Goal: Transaction & Acquisition: Purchase product/service

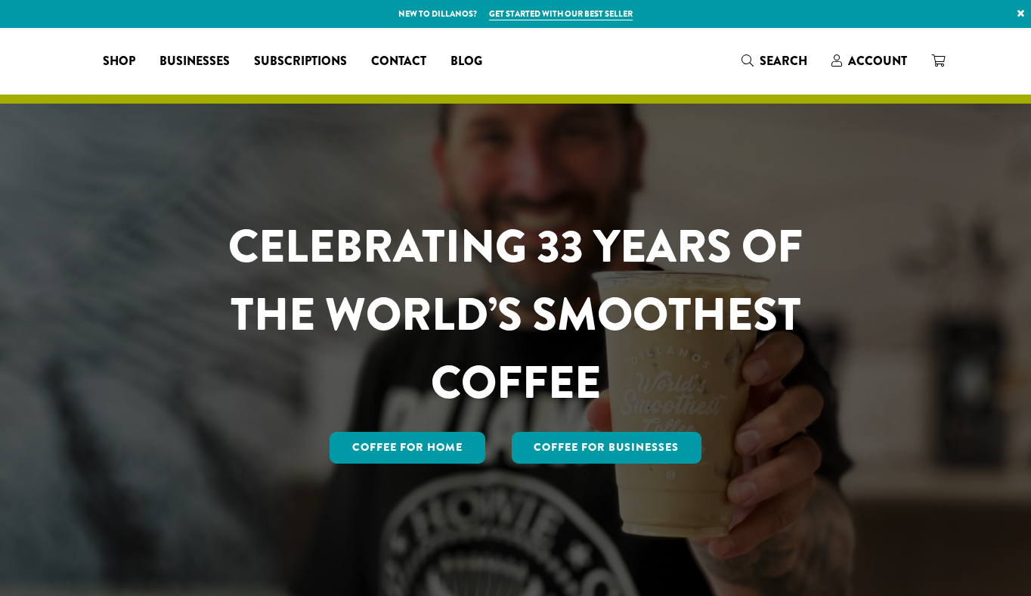
click at [879, 61] on span "Account" at bounding box center [877, 60] width 59 height 17
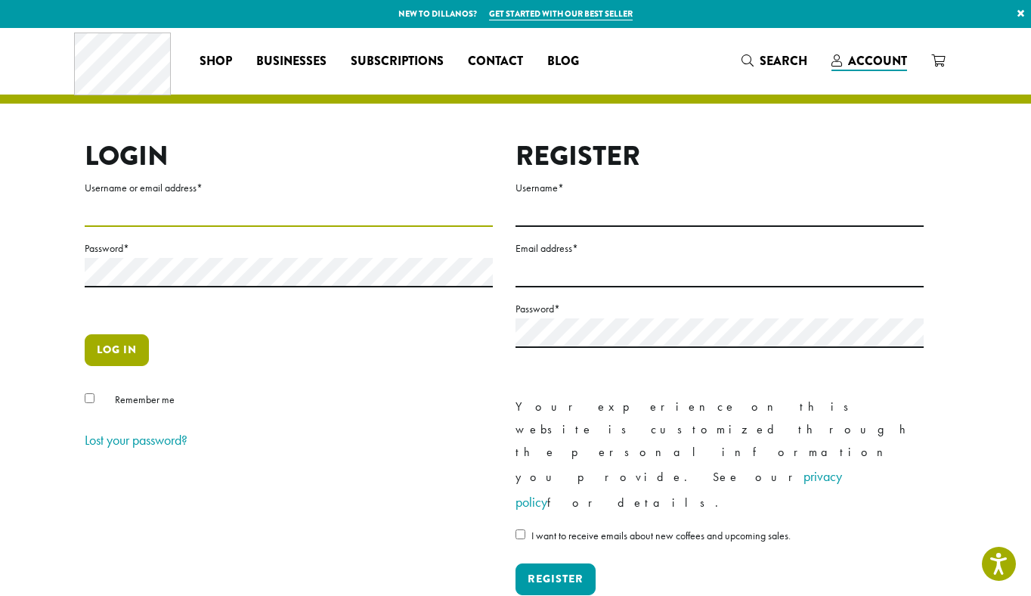
type input "**********"
click at [115, 351] on button "Log in" at bounding box center [117, 350] width 64 height 32
click at [131, 345] on button "Log in" at bounding box center [117, 350] width 64 height 32
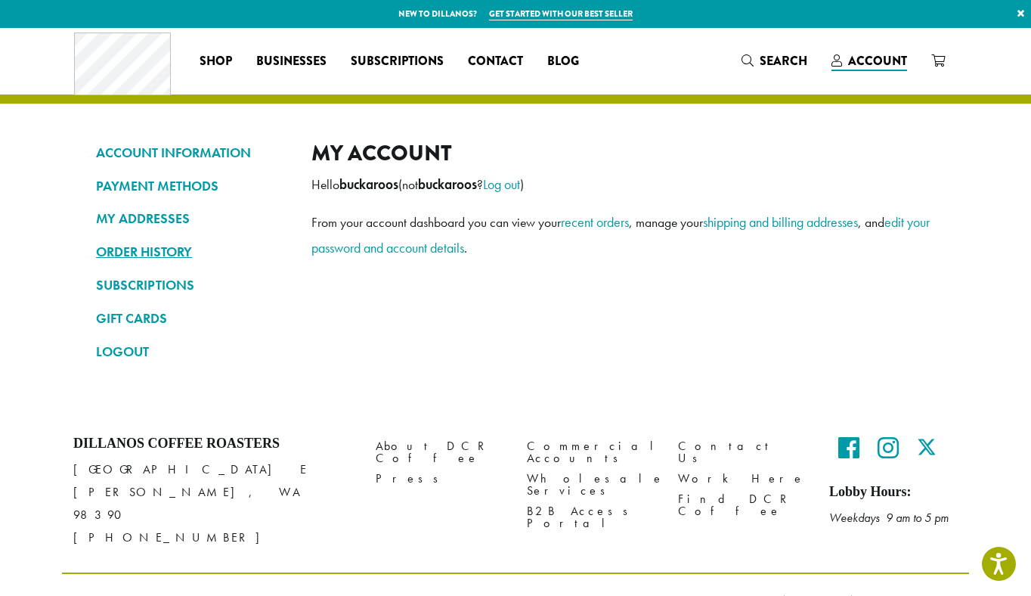
click at [119, 255] on link "ORDER HISTORY" at bounding box center [192, 252] width 193 height 26
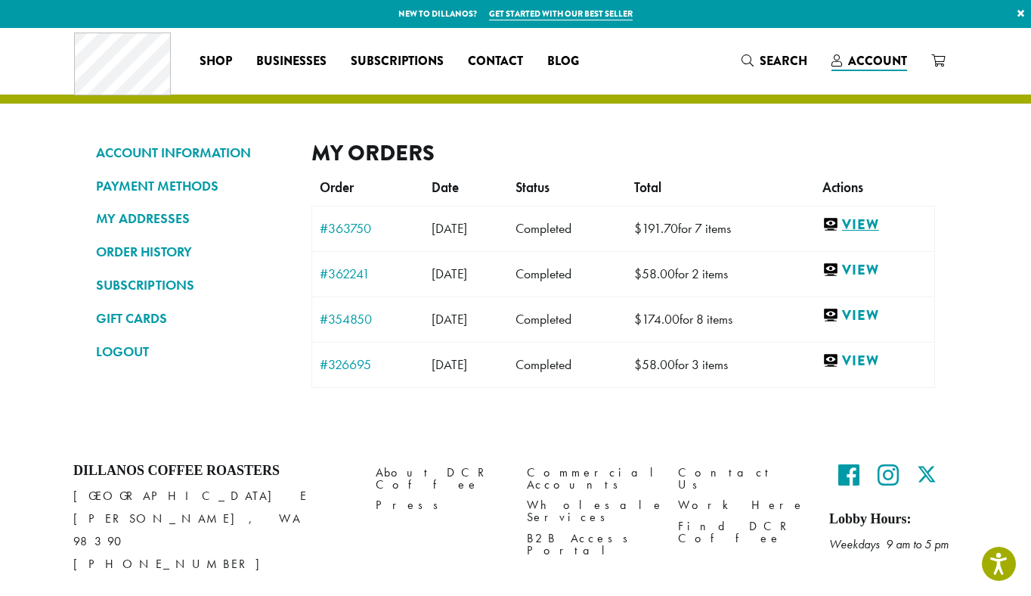
click at [878, 221] on link "View" at bounding box center [875, 225] width 104 height 19
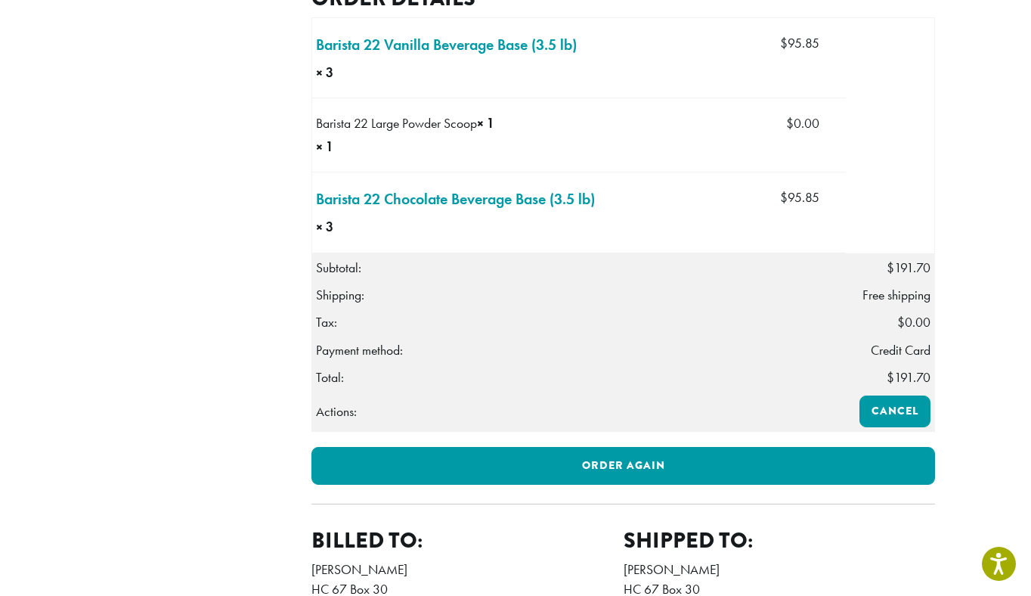
scroll to position [526, 0]
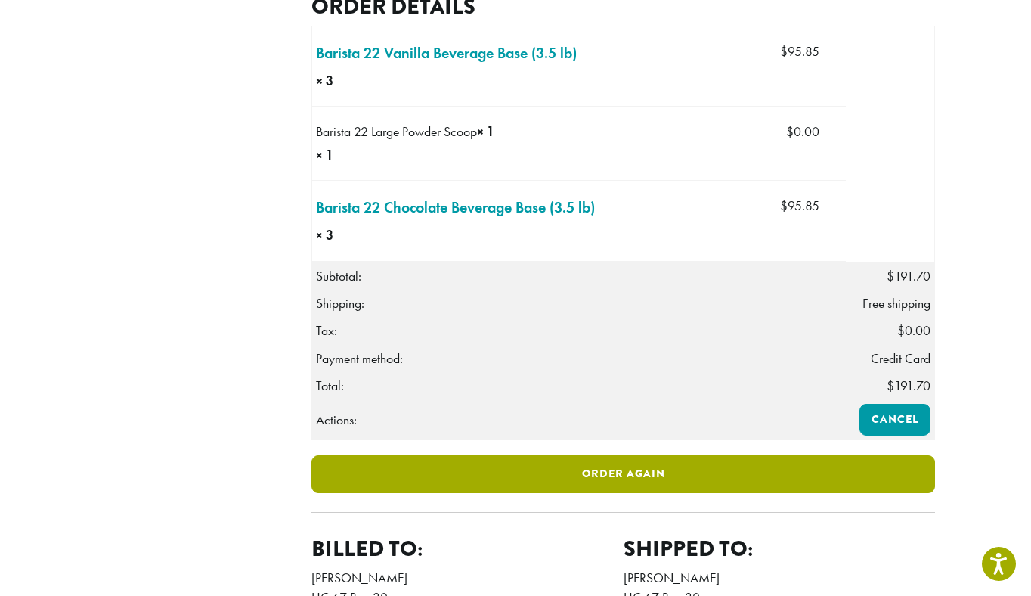
click at [674, 493] on link "Order again" at bounding box center [624, 474] width 624 height 38
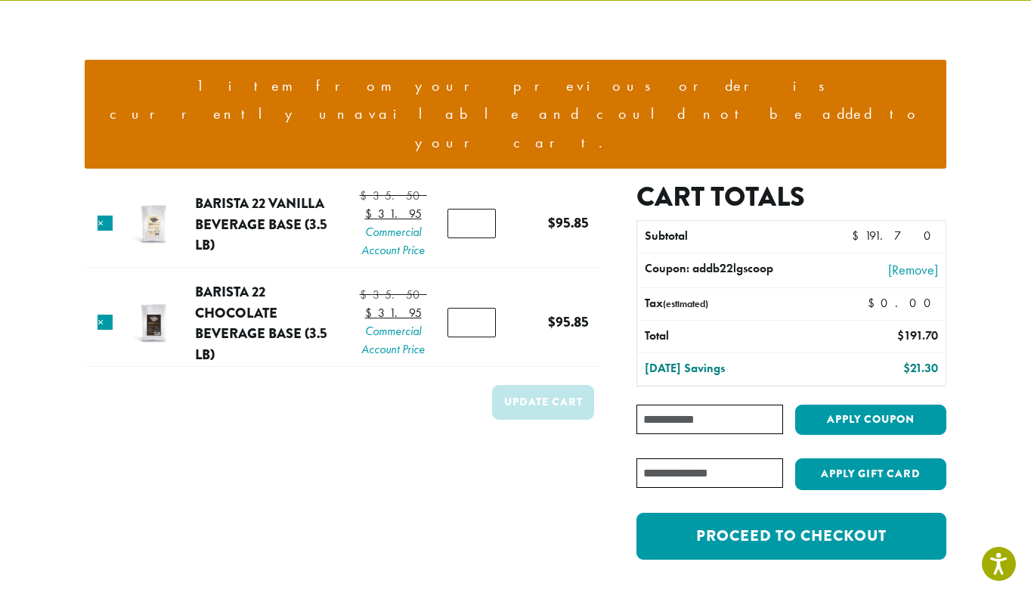
scroll to position [101, 0]
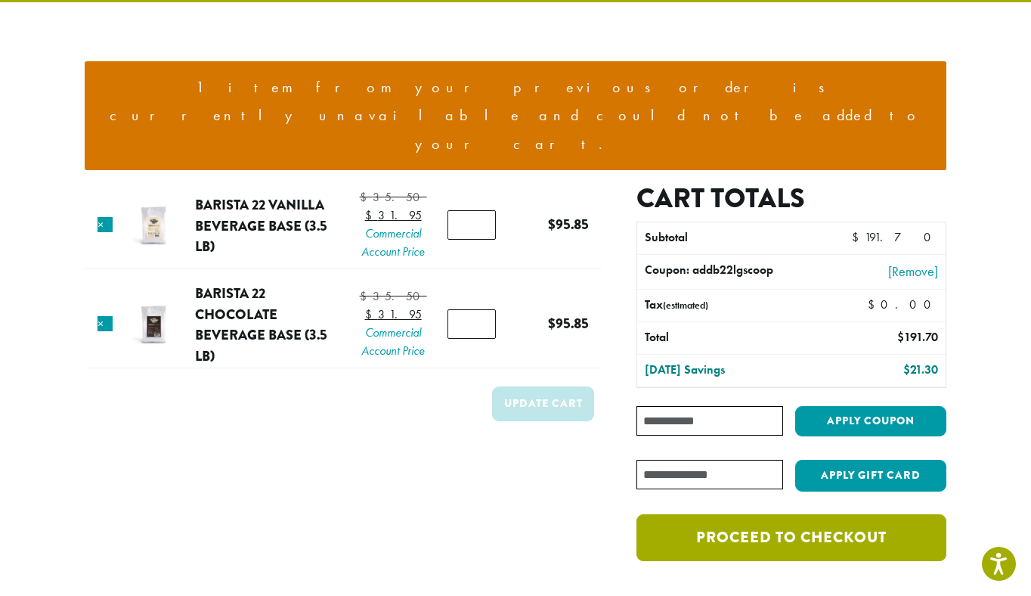
click at [806, 514] on link "Proceed to checkout" at bounding box center [792, 537] width 310 height 47
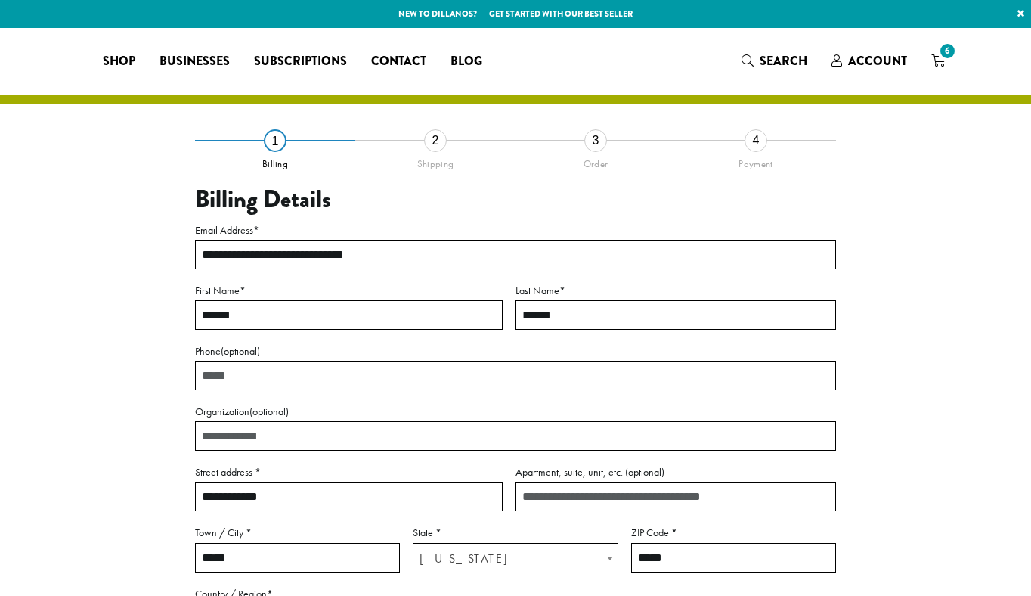
select select "**"
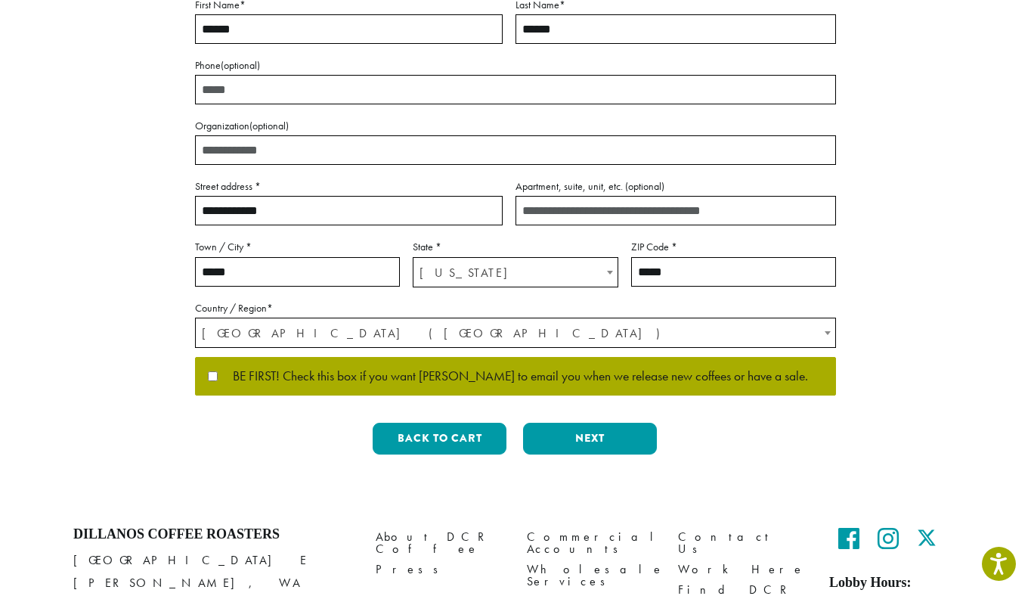
scroll to position [296, 0]
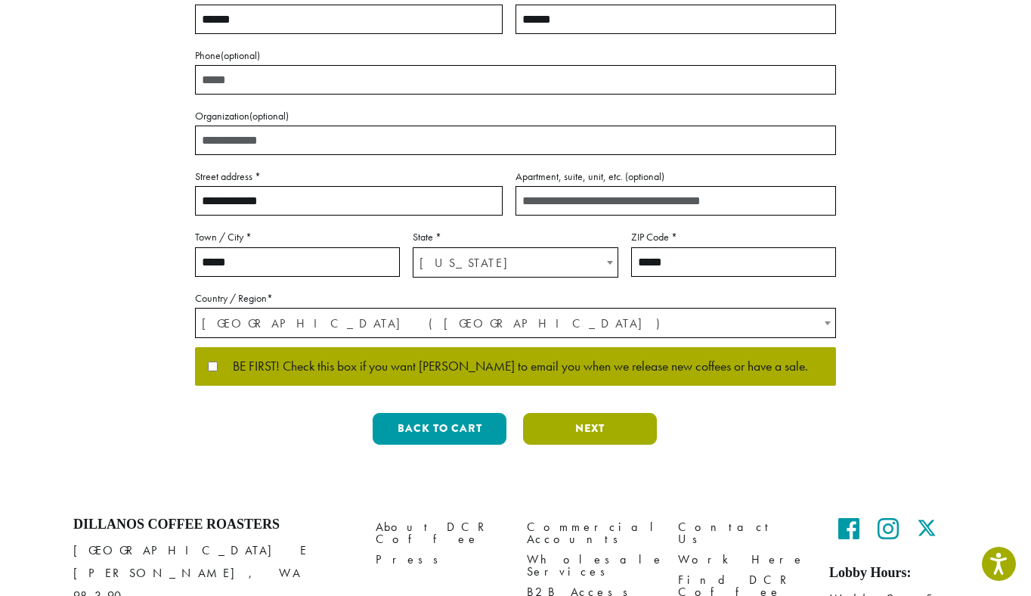
click at [600, 427] on button "Next" at bounding box center [590, 429] width 134 height 32
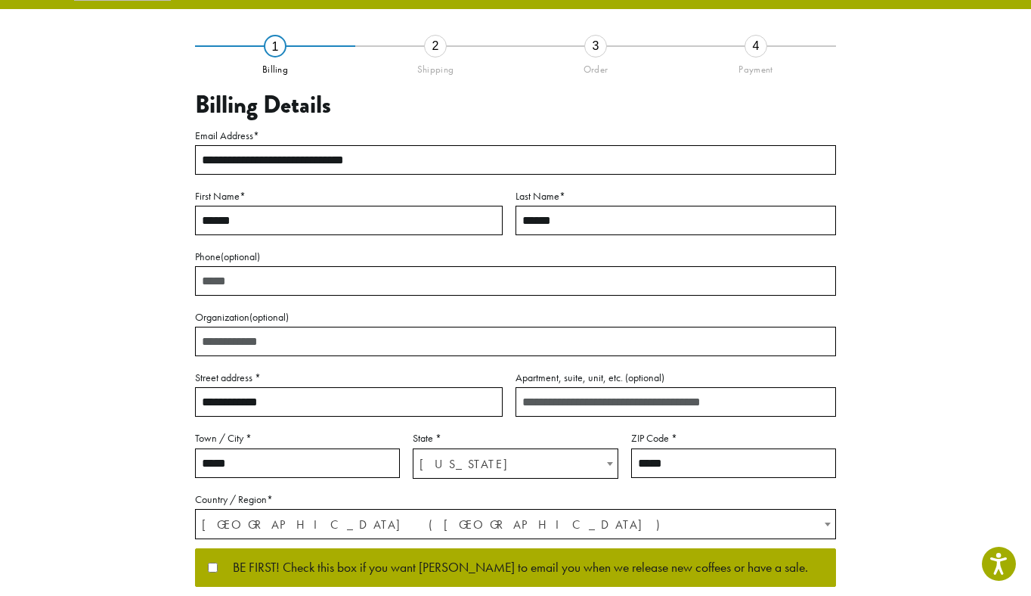
scroll to position [42, 0]
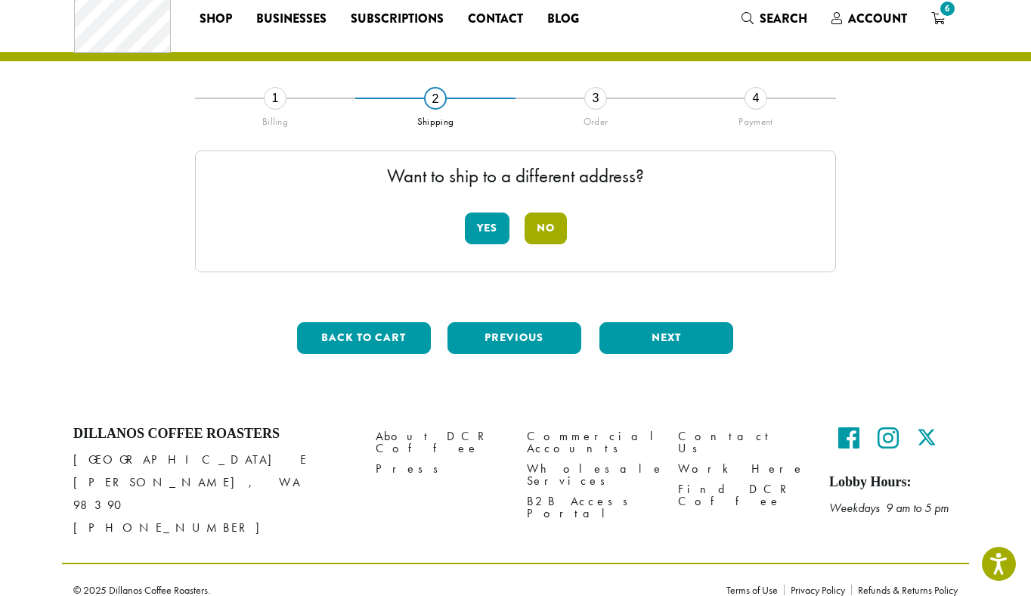
click at [547, 227] on button "No" at bounding box center [546, 229] width 42 height 32
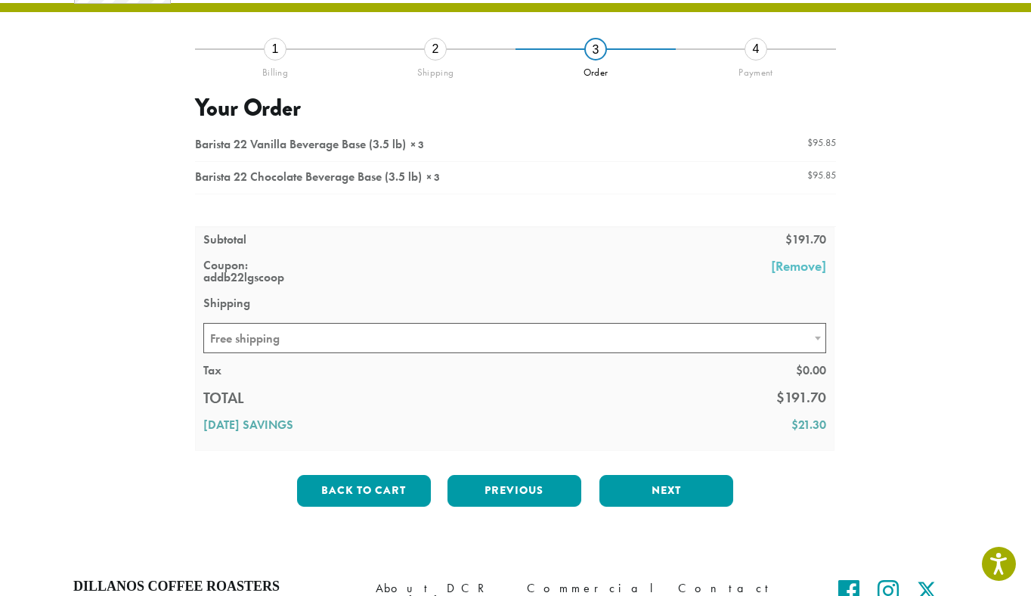
scroll to position [100, 0]
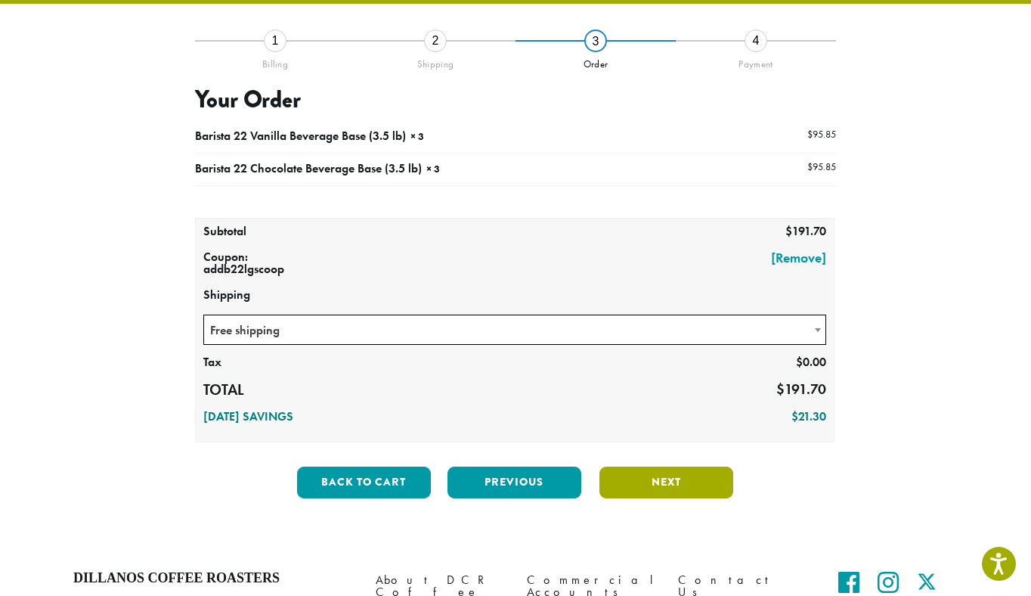
click at [674, 485] on button "Next" at bounding box center [667, 483] width 134 height 32
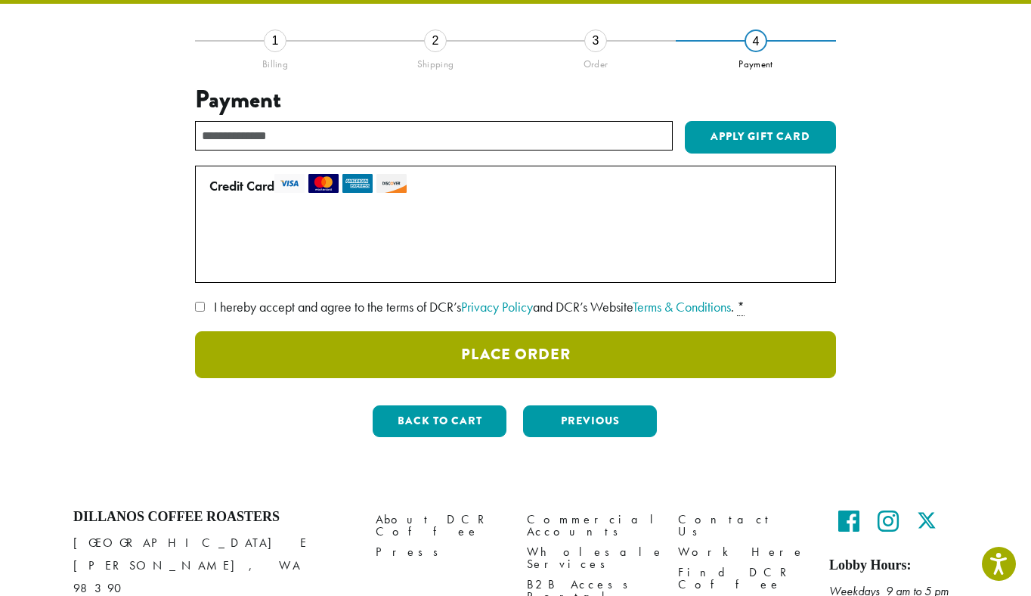
click at [517, 351] on button "Place Order" at bounding box center [515, 354] width 641 height 47
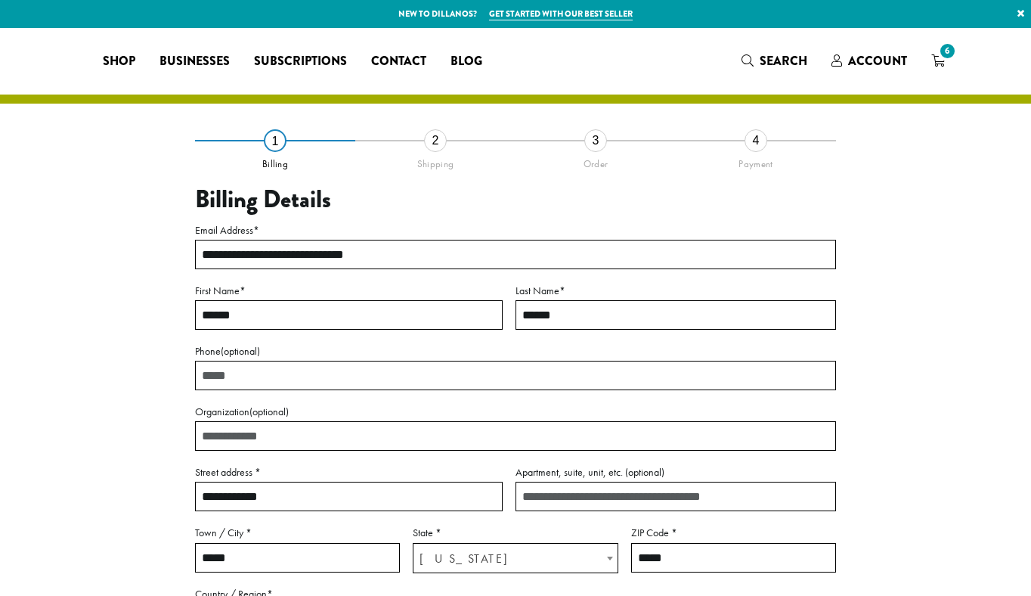
select select "**"
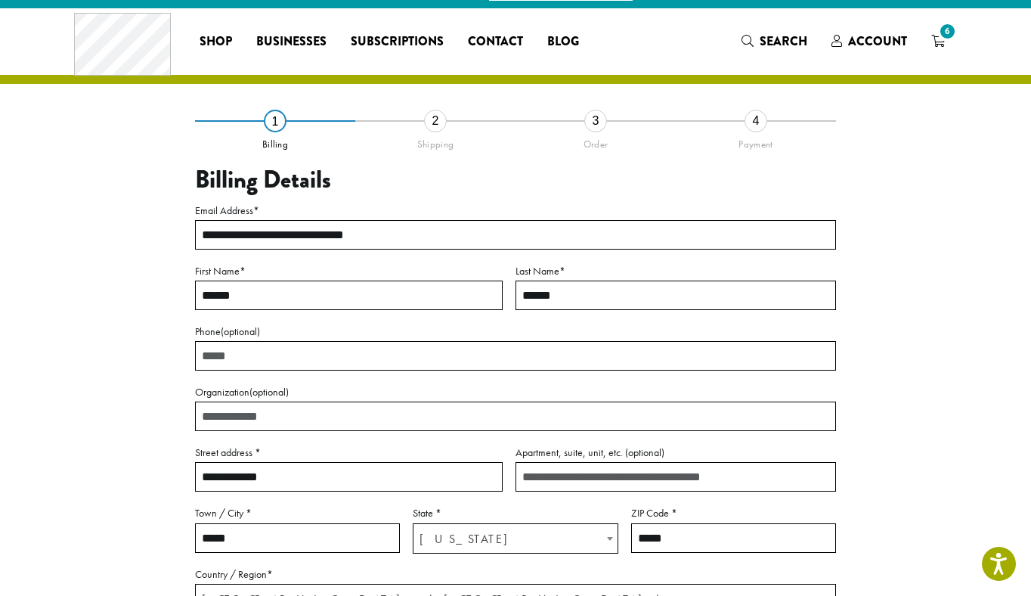
scroll to position [23, 0]
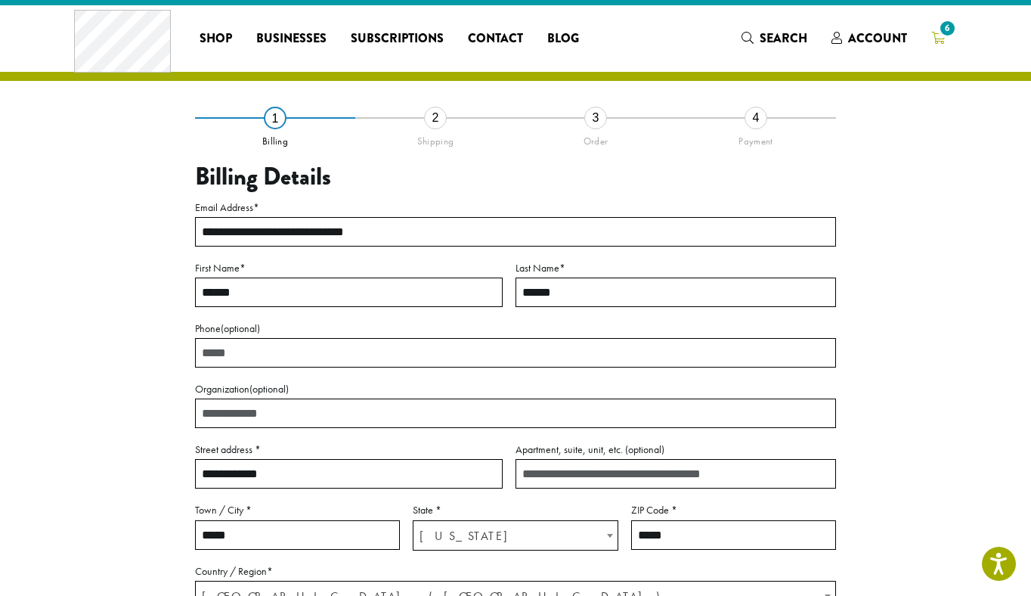
click at [945, 32] on span "6" at bounding box center [948, 28] width 20 height 20
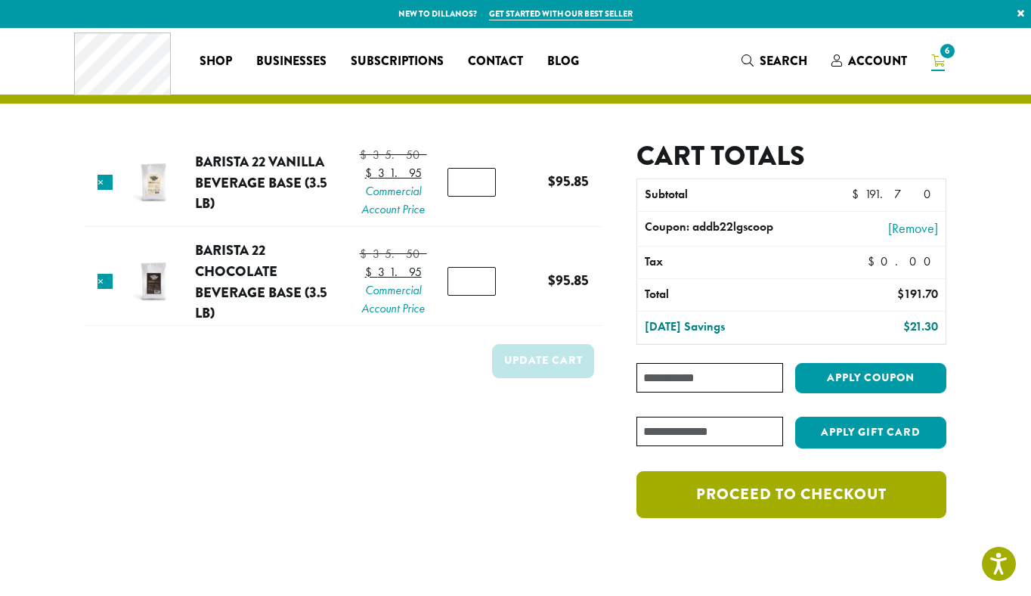
click at [805, 493] on link "Proceed to checkout" at bounding box center [792, 494] width 310 height 47
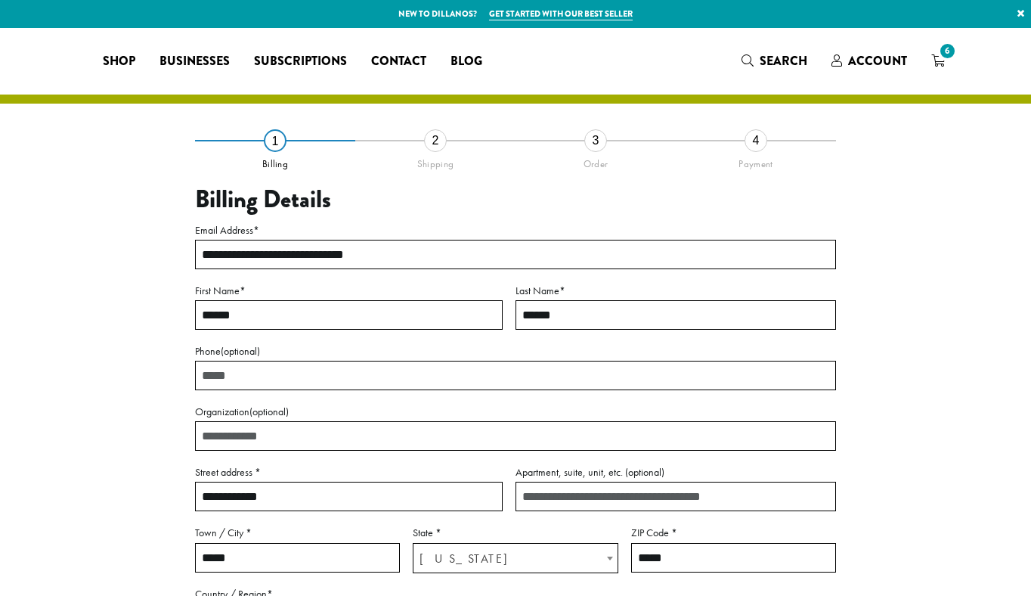
select select "**"
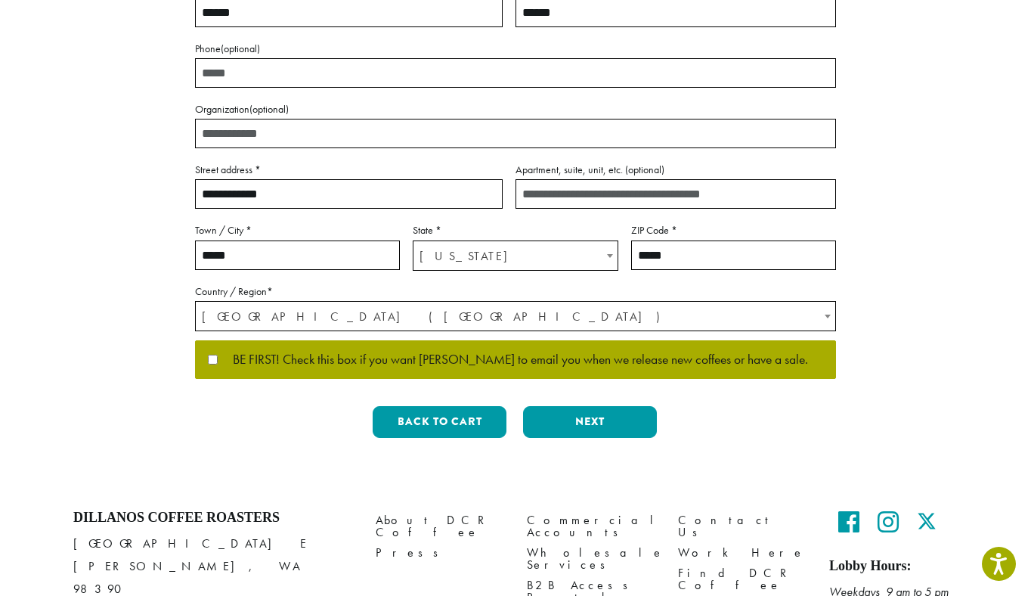
scroll to position [346, 0]
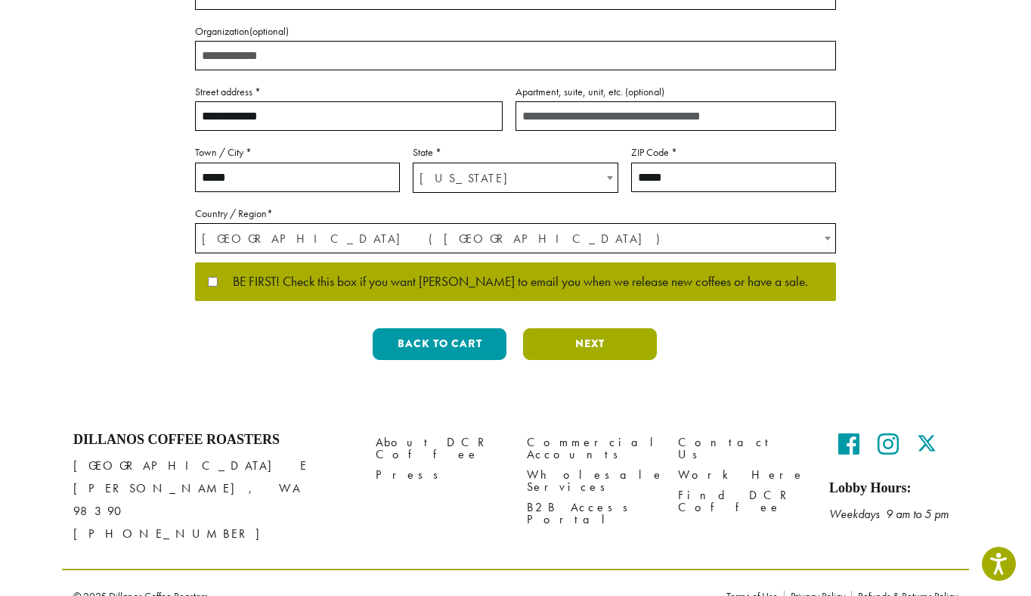
click at [582, 349] on button "Next" at bounding box center [590, 344] width 134 height 32
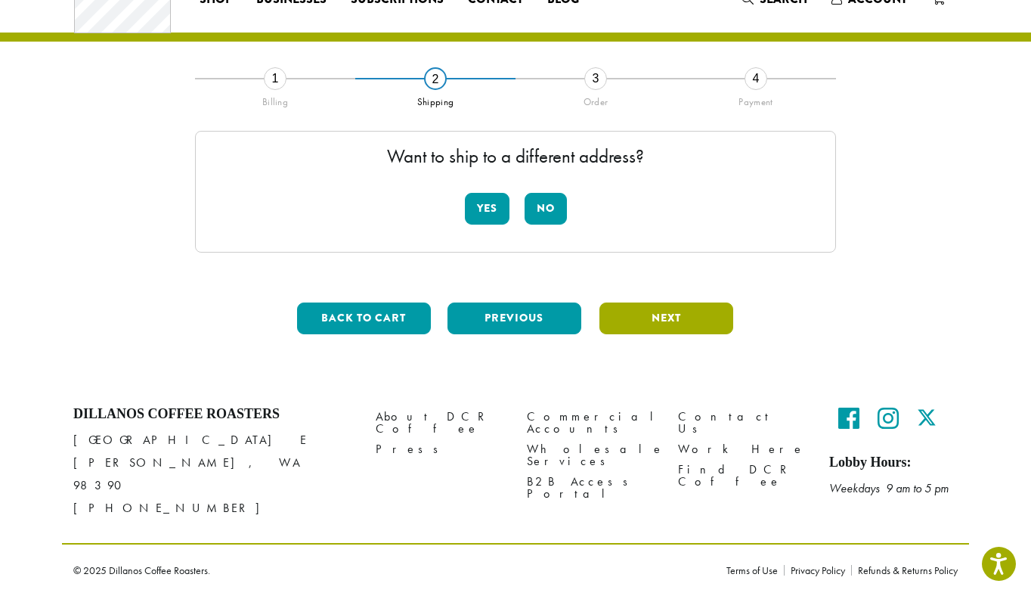
scroll to position [42, 0]
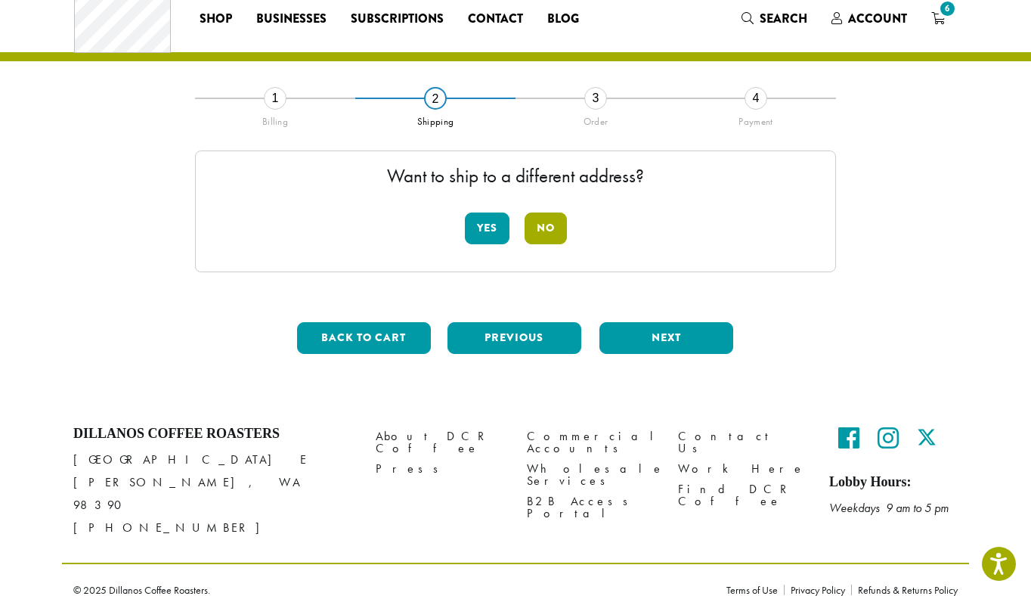
click at [540, 234] on button "No" at bounding box center [546, 229] width 42 height 32
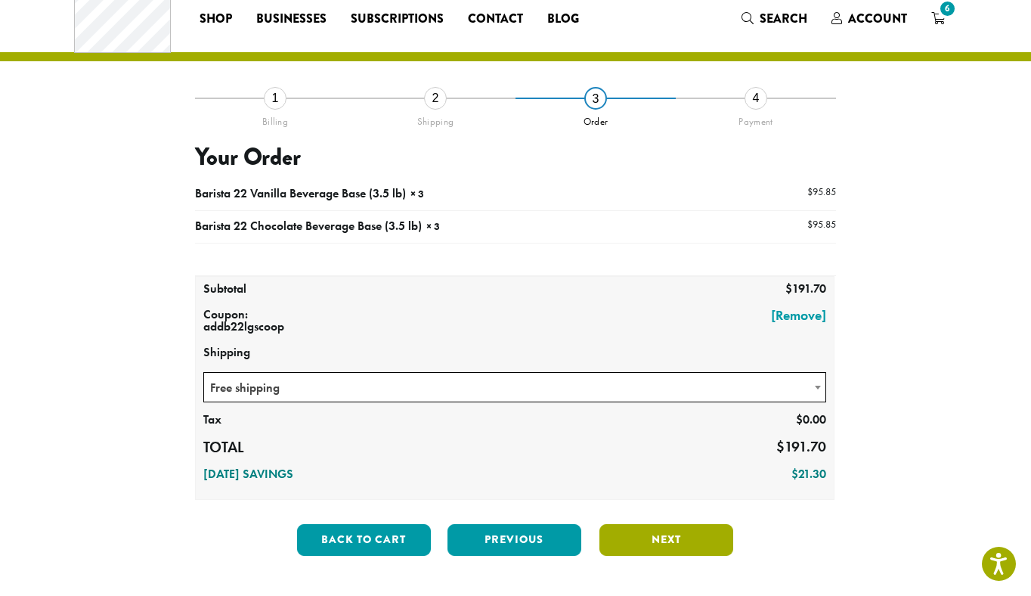
click at [647, 536] on button "Next" at bounding box center [667, 540] width 134 height 32
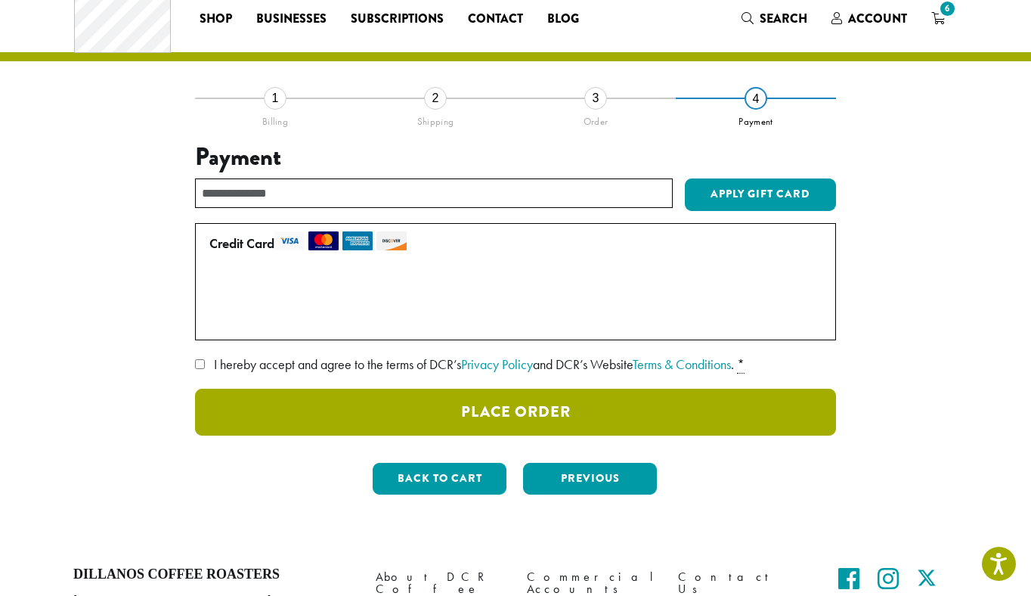
click at [602, 409] on button "Place Order" at bounding box center [515, 412] width 641 height 47
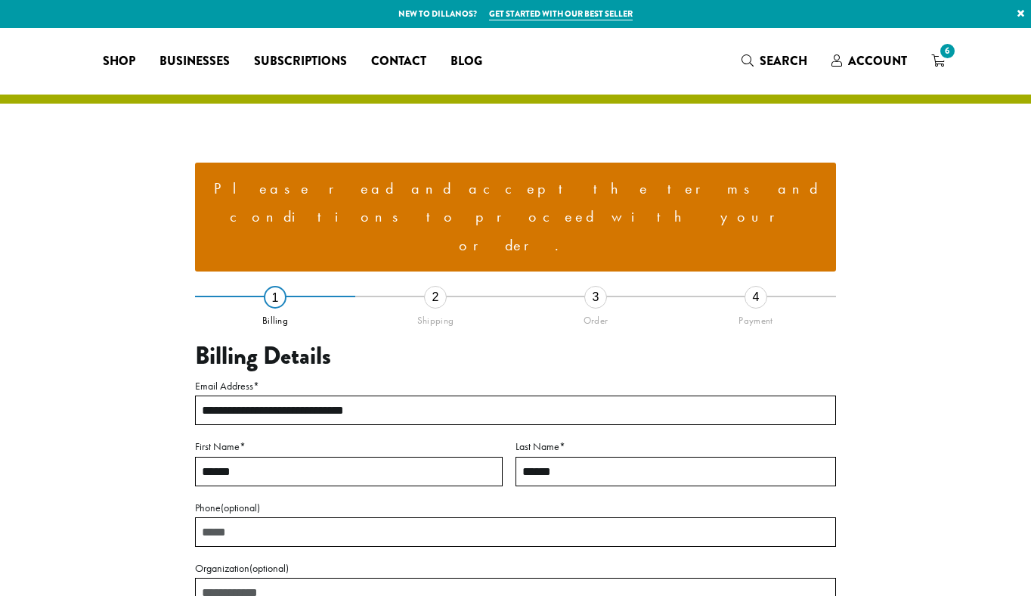
select select "**"
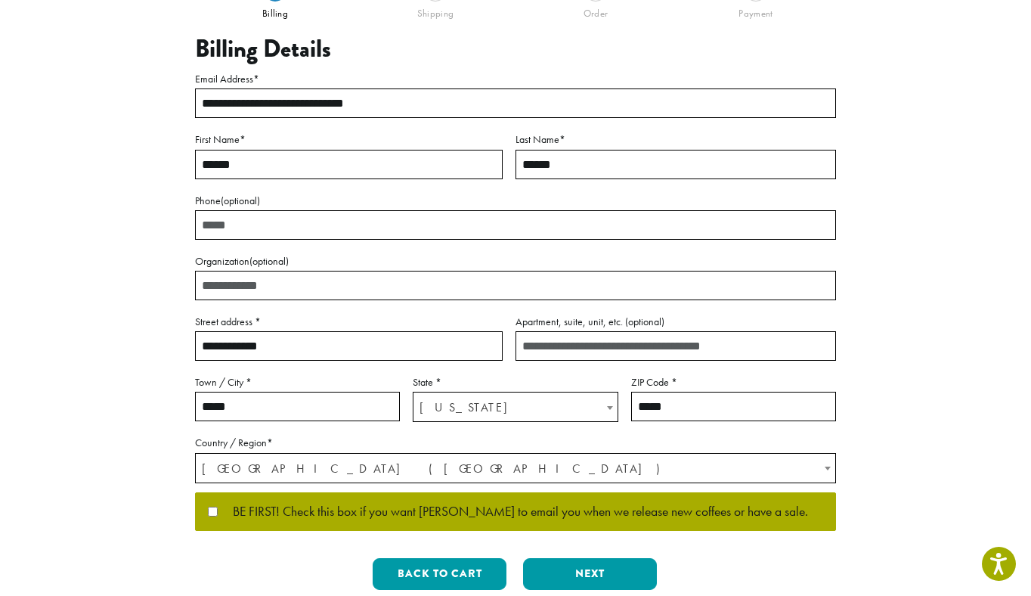
scroll to position [315, 0]
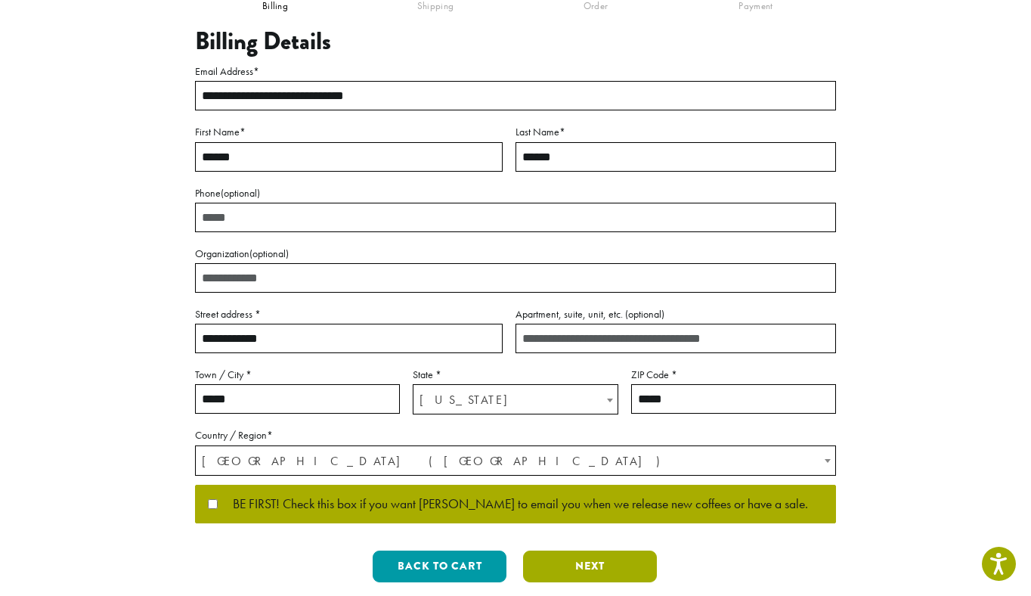
click at [580, 551] on button "Next" at bounding box center [590, 567] width 134 height 32
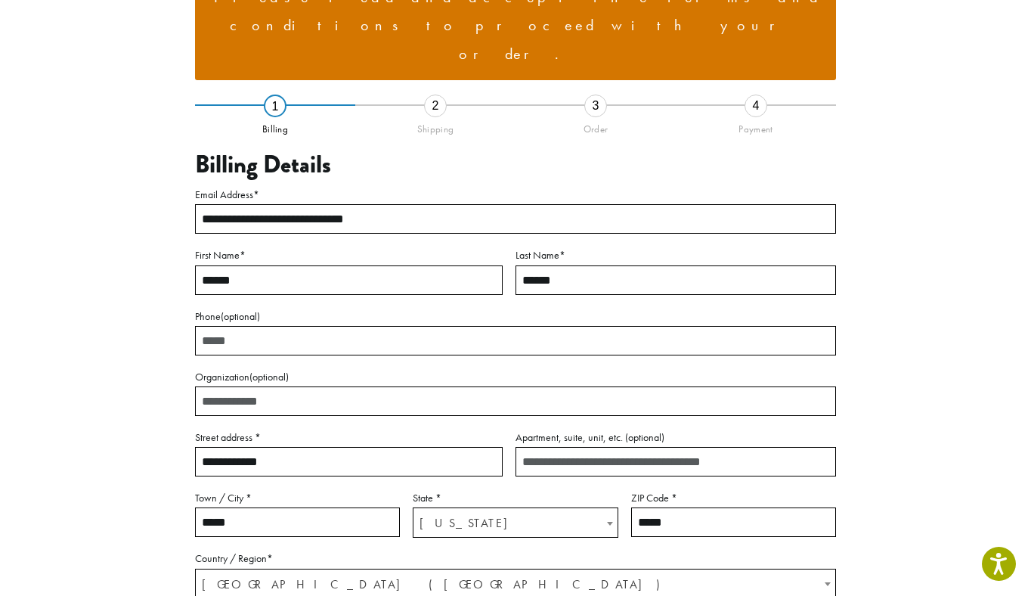
scroll to position [142, 0]
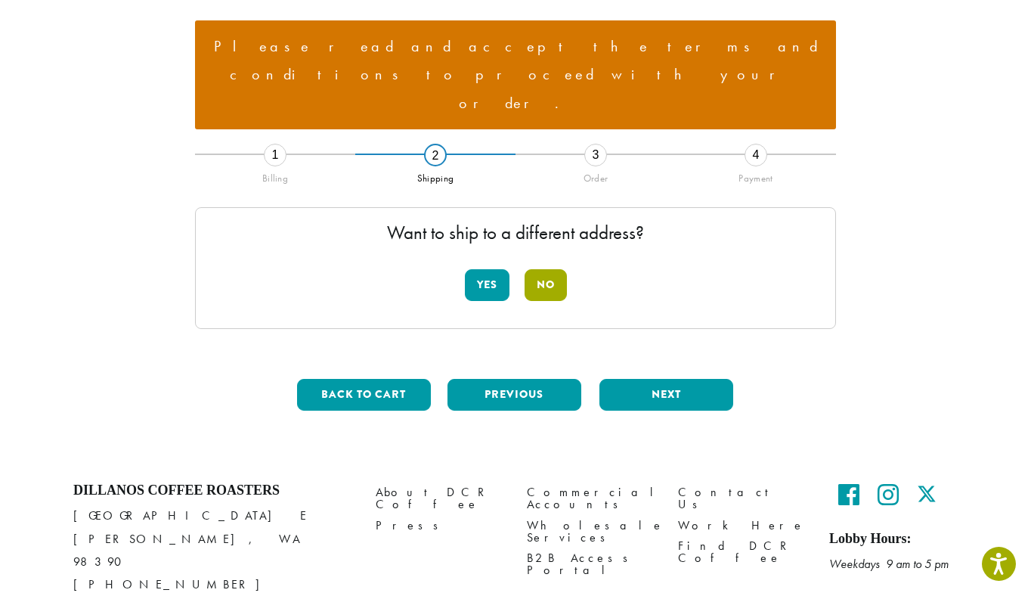
click at [546, 269] on button "No" at bounding box center [546, 285] width 42 height 32
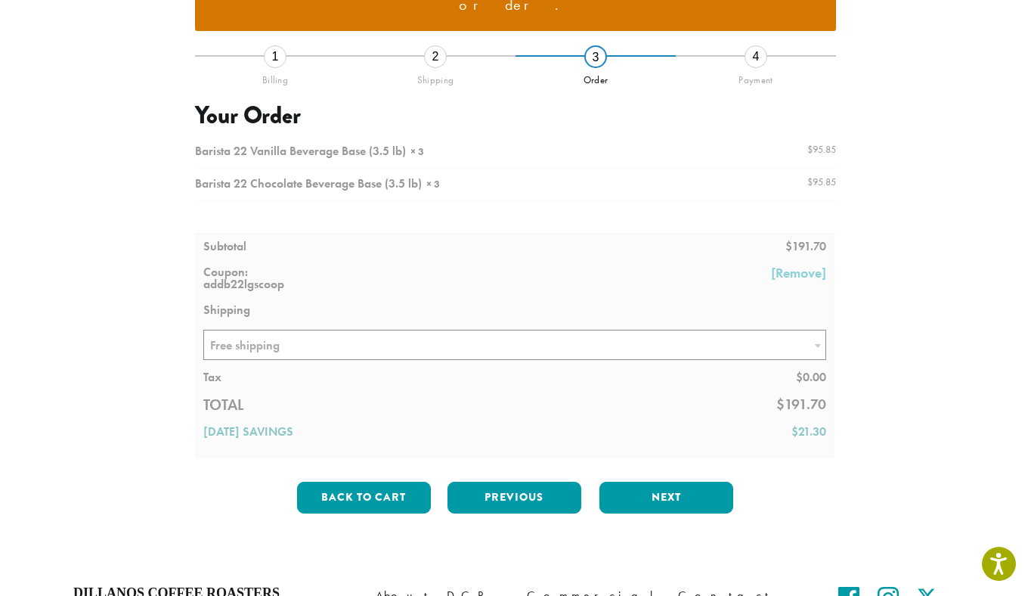
scroll to position [0, 0]
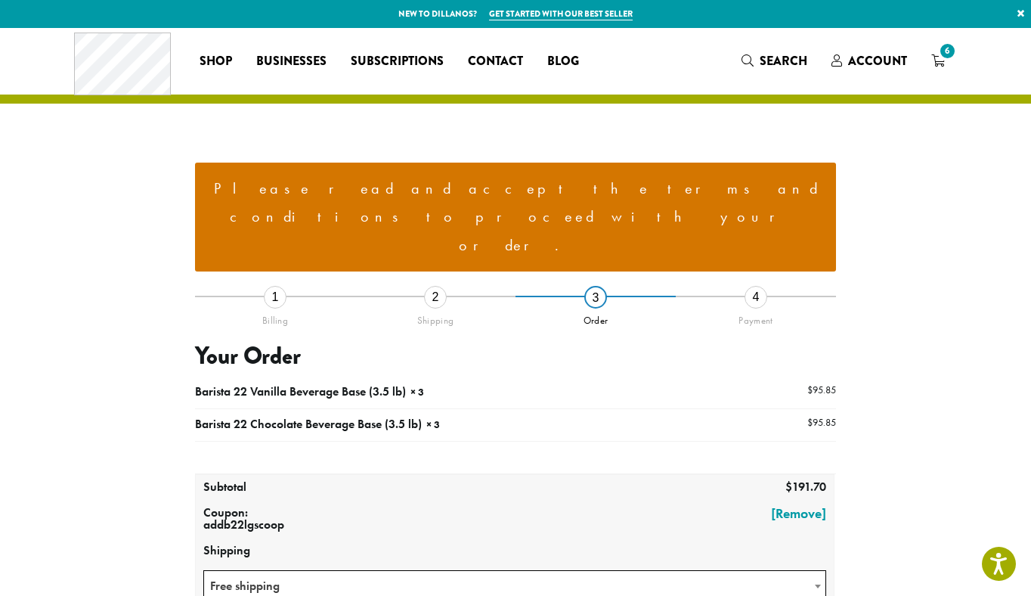
click at [275, 286] on div "1" at bounding box center [275, 297] width 23 height 23
click at [275, 309] on div "Billing" at bounding box center [275, 318] width 160 height 18
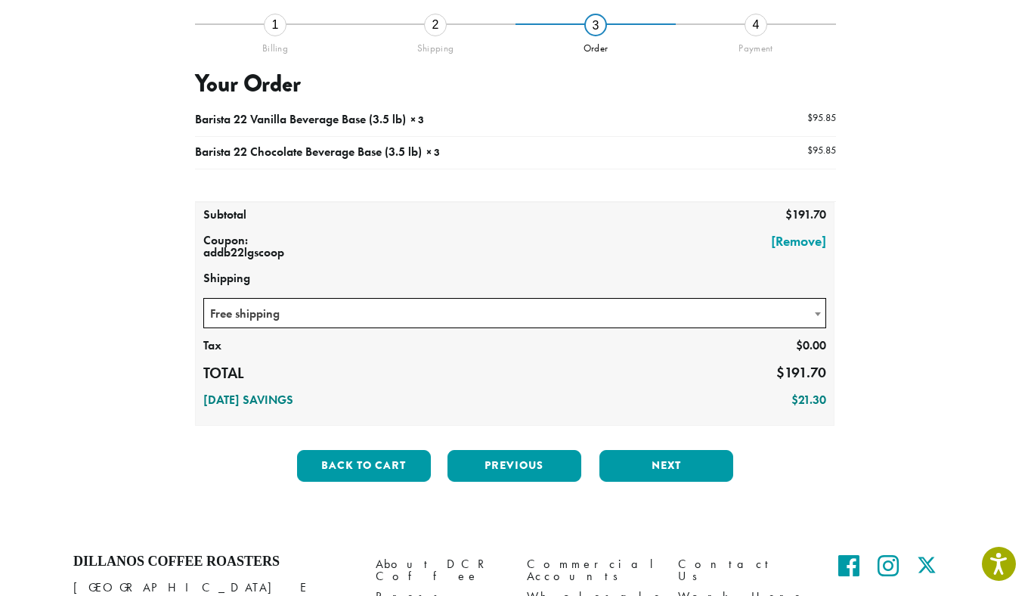
scroll to position [288, 0]
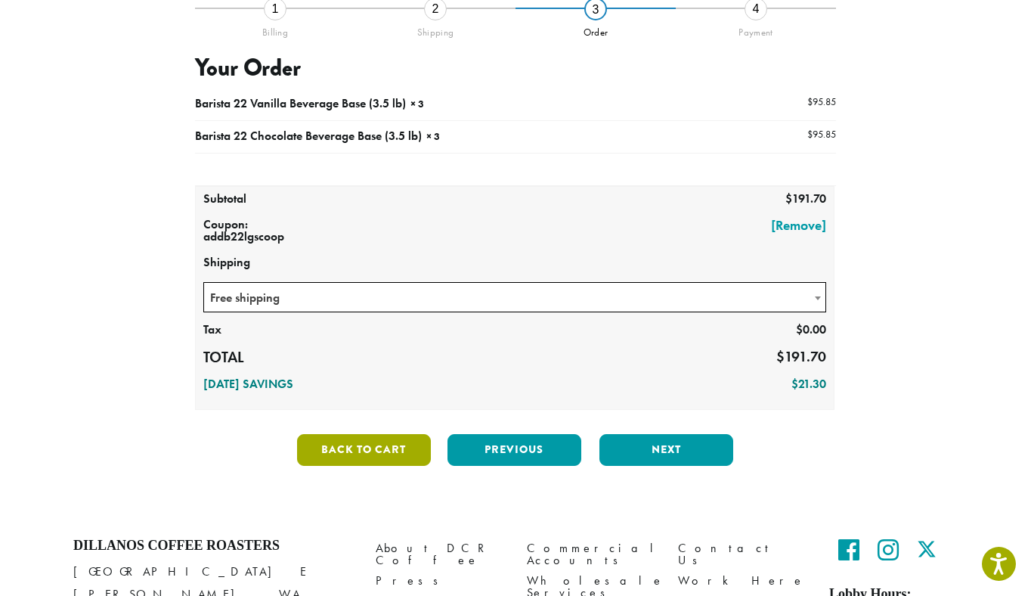
click at [402, 434] on button "Back to cart" at bounding box center [364, 450] width 134 height 32
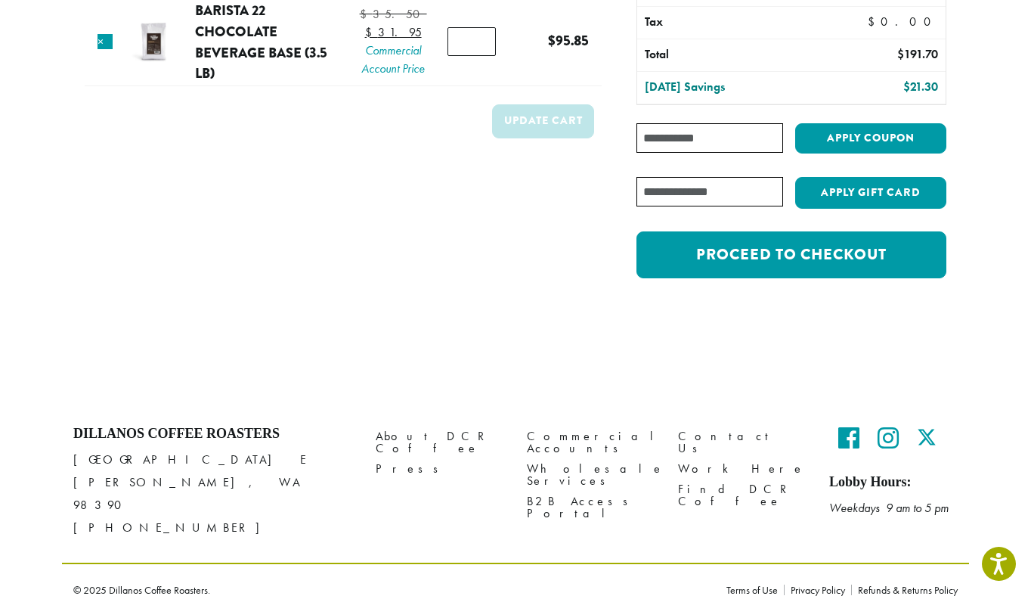
scroll to position [143, 0]
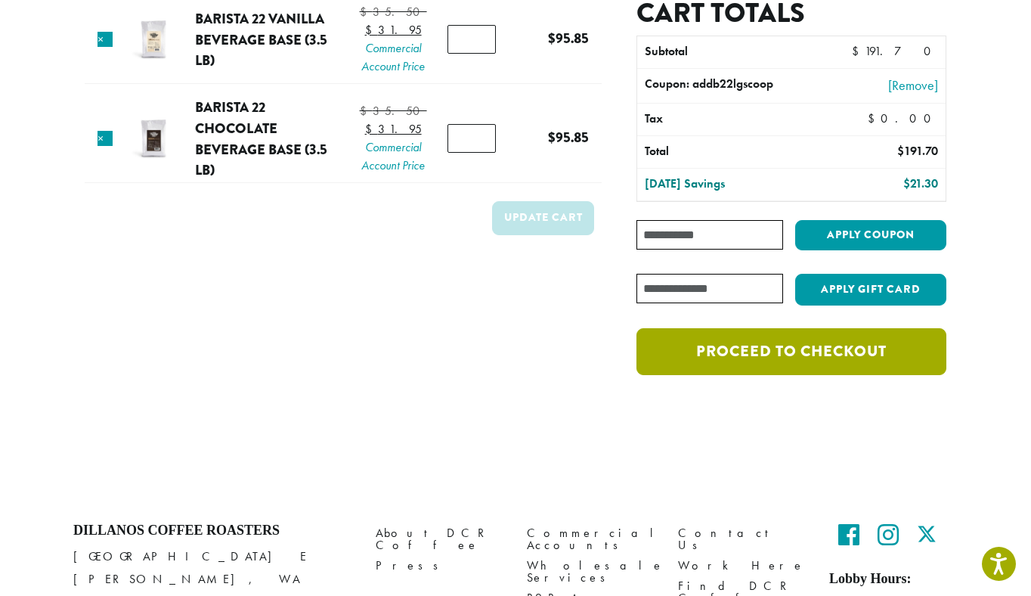
click at [750, 354] on link "Proceed to checkout" at bounding box center [792, 351] width 310 height 47
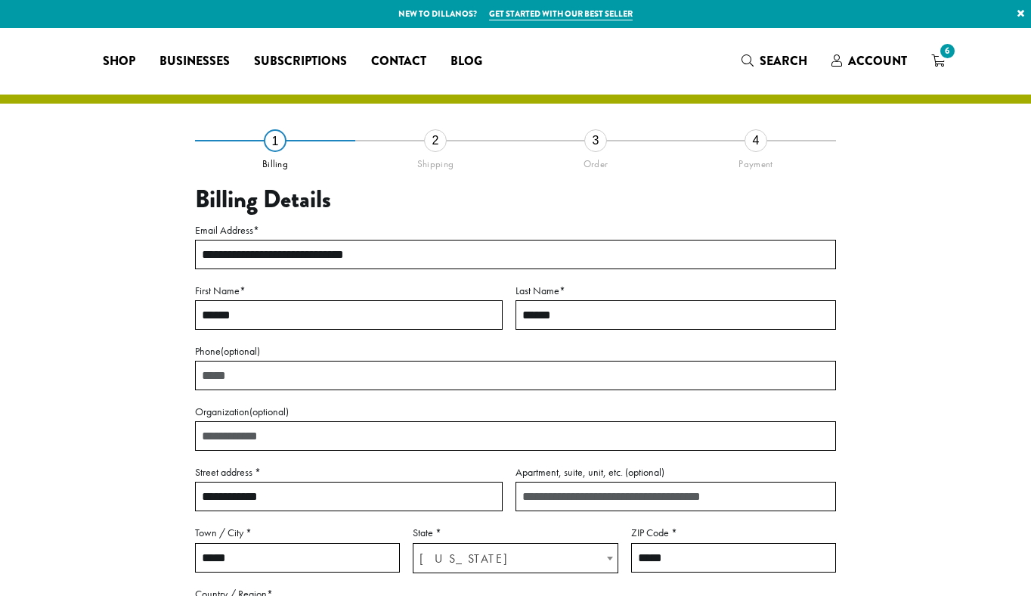
select select "**"
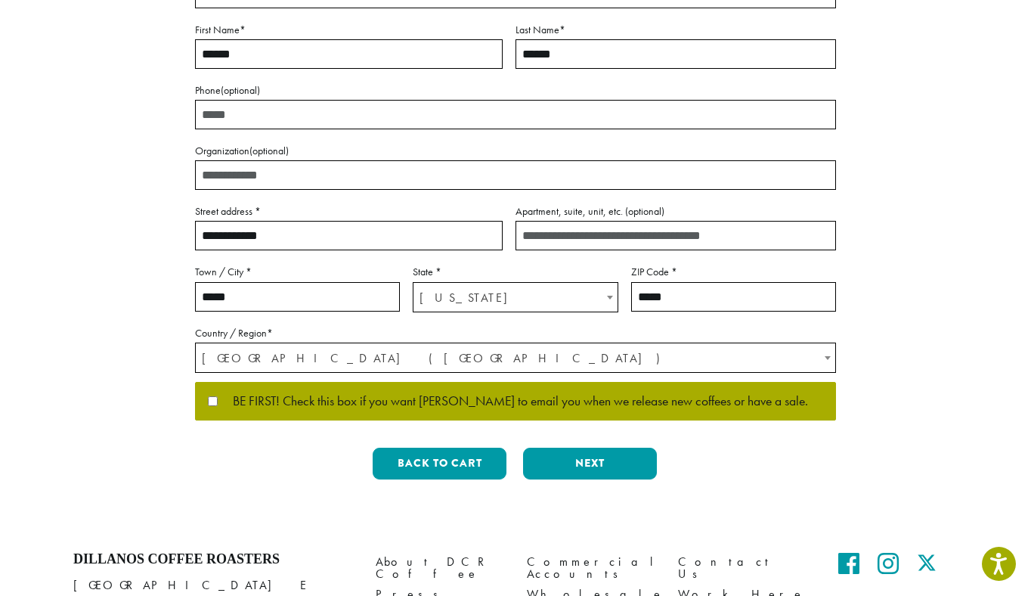
scroll to position [263, 0]
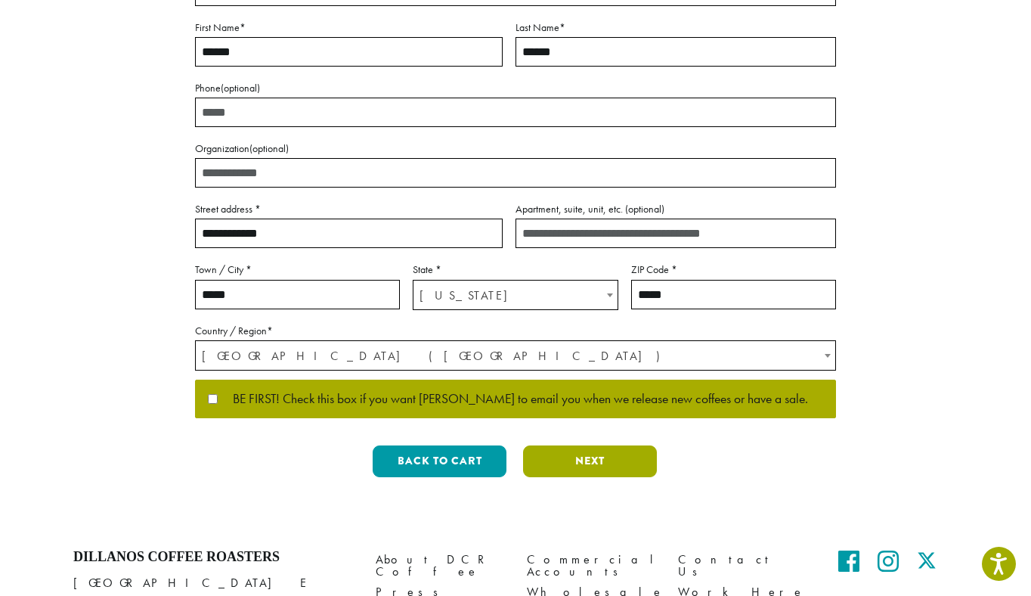
click at [579, 466] on button "Next" at bounding box center [590, 461] width 134 height 32
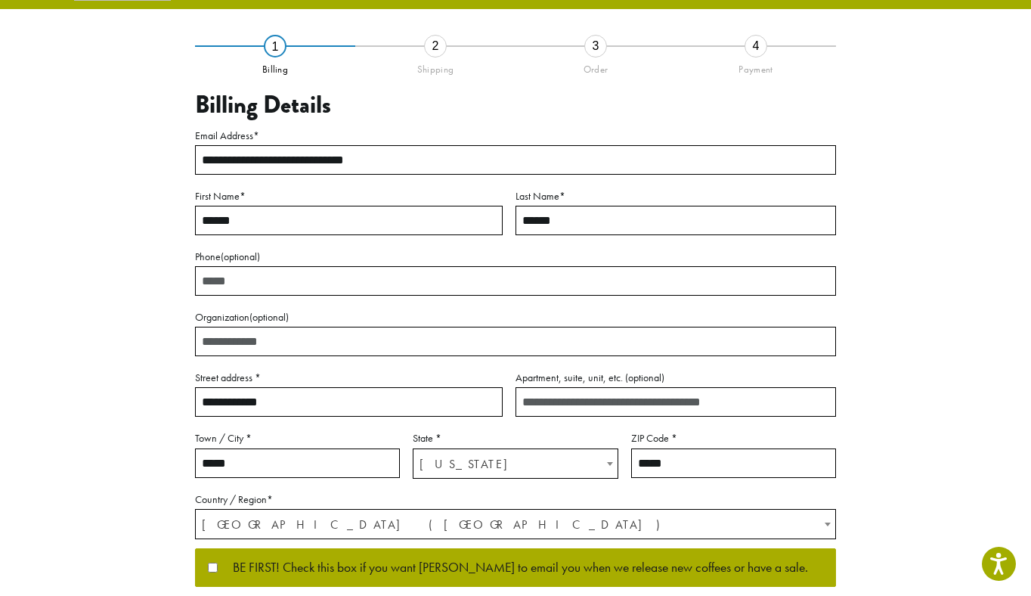
scroll to position [42, 0]
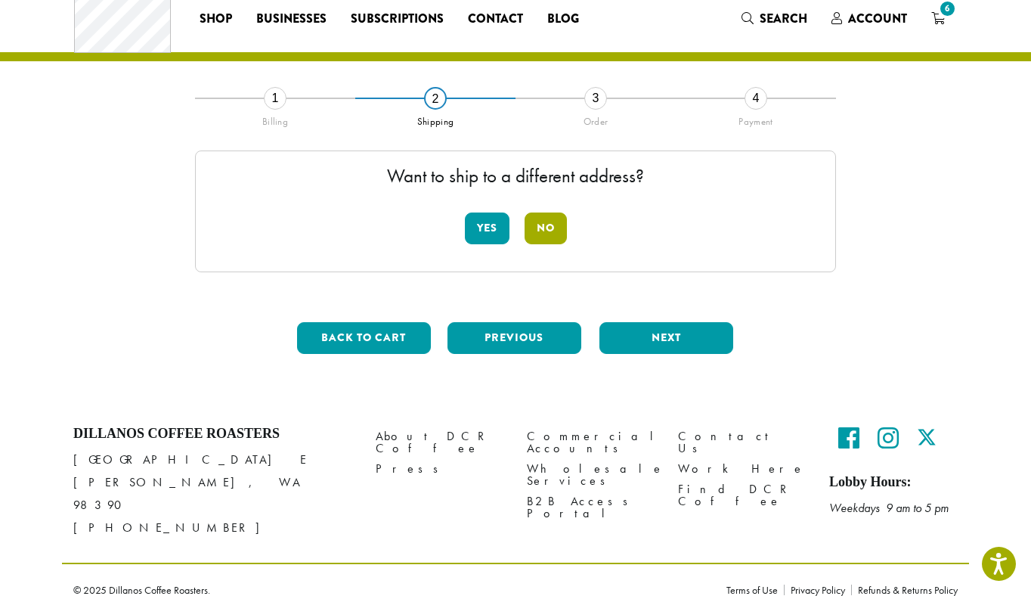
click at [545, 228] on button "No" at bounding box center [546, 229] width 42 height 32
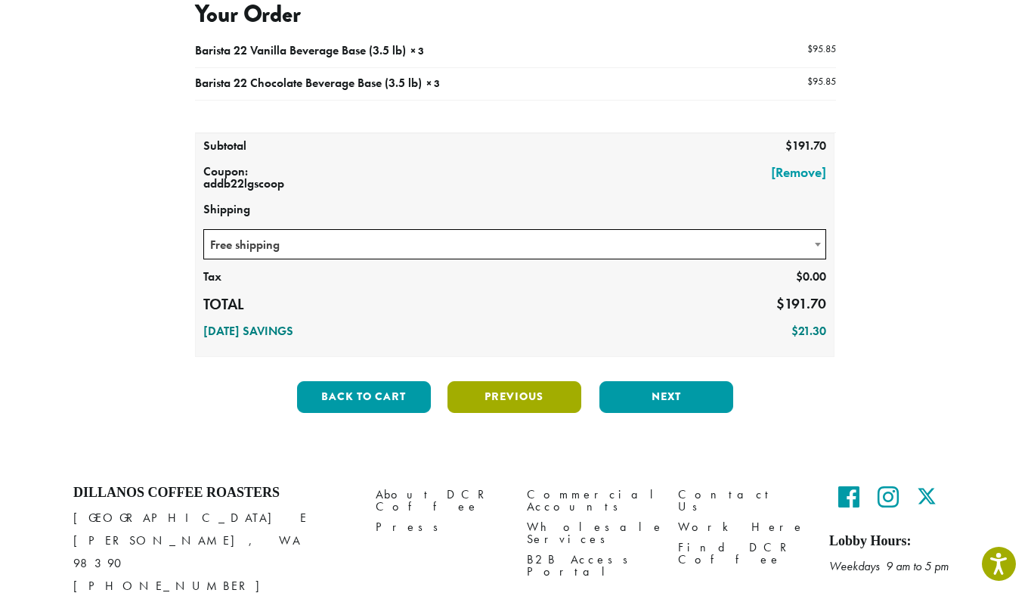
scroll to position [186, 0]
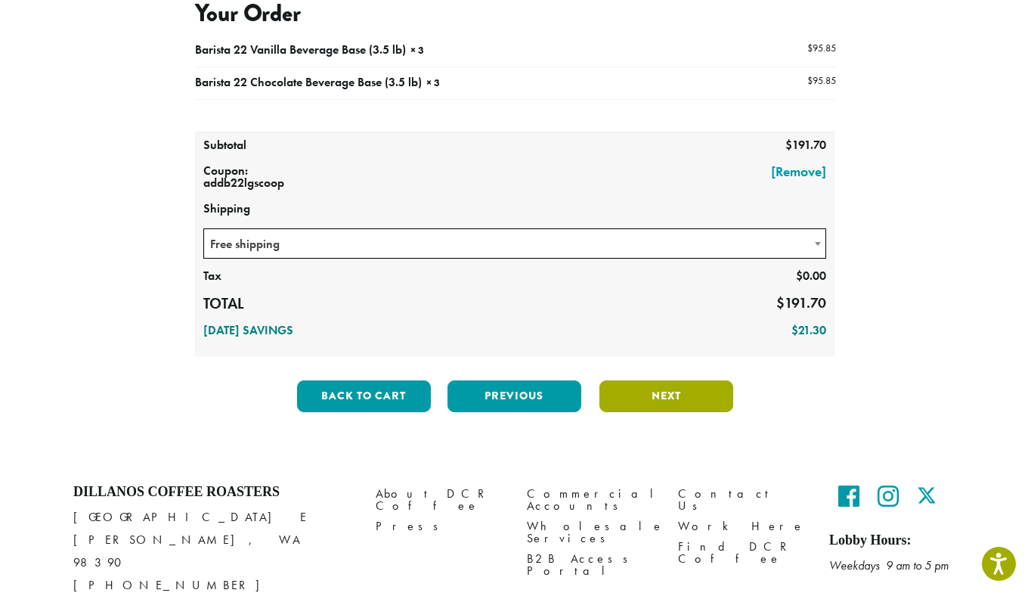
click at [647, 400] on button "Next" at bounding box center [667, 396] width 134 height 32
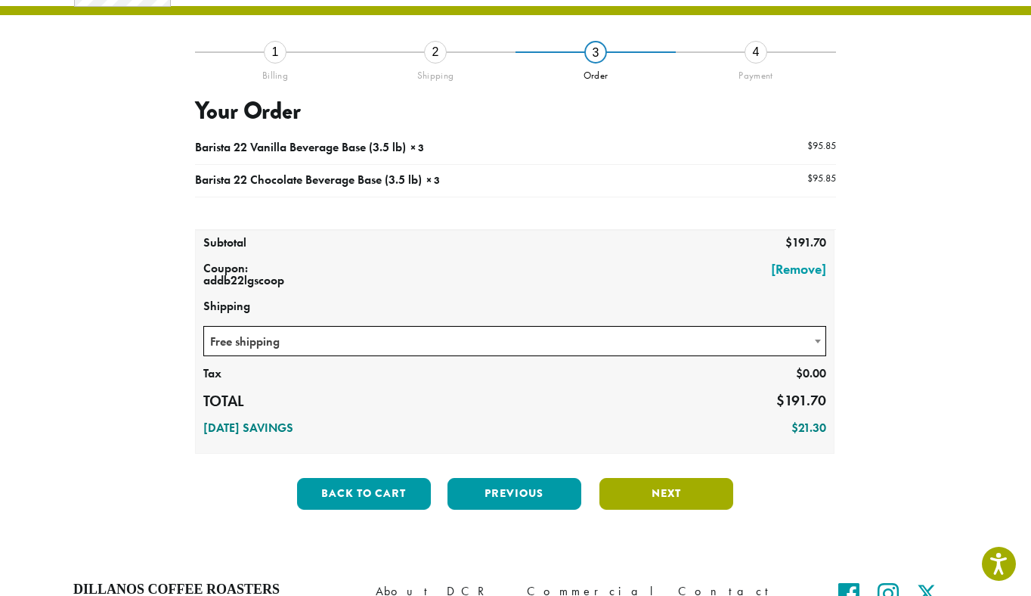
scroll to position [86, 0]
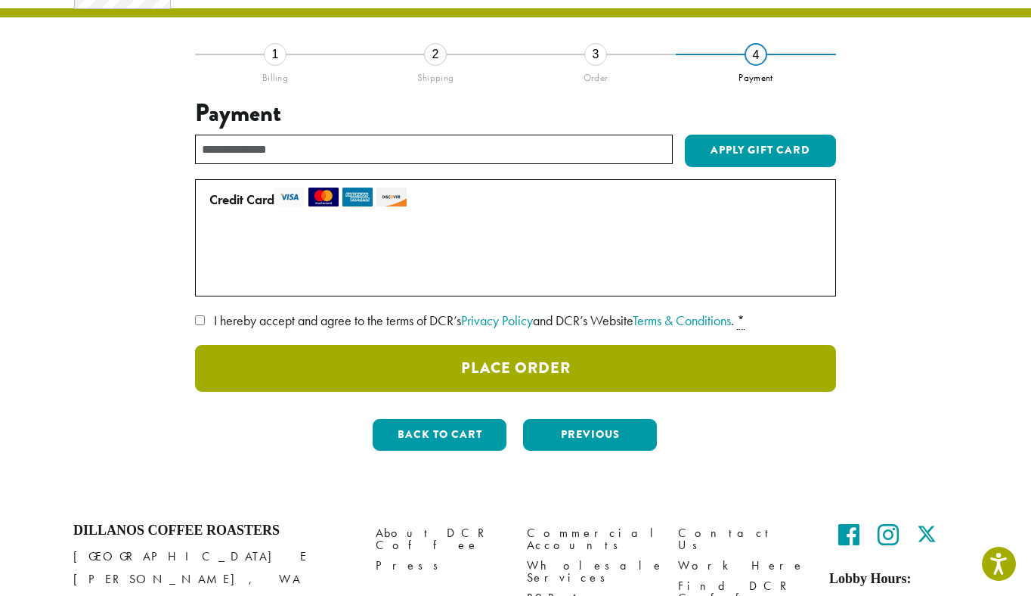
click at [559, 365] on button "Place Order" at bounding box center [515, 368] width 641 height 47
